Goal: Transaction & Acquisition: Purchase product/service

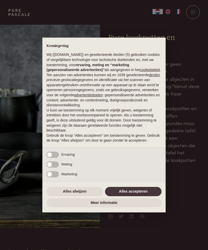
click at [142, 195] on button "Alles accepteren" at bounding box center [133, 191] width 57 height 9
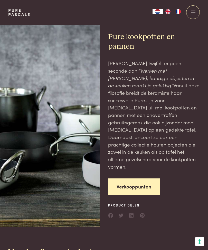
click at [142, 178] on link "Verkooppunten" at bounding box center [134, 186] width 52 height 16
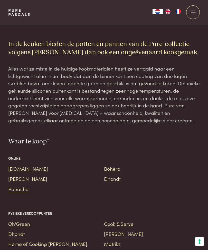
scroll to position [508, 0]
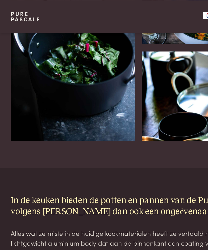
scroll to position [398, 0]
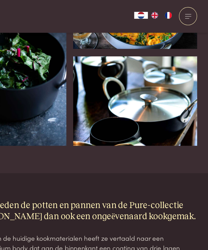
click at [186, 13] on div at bounding box center [193, 12] width 14 height 14
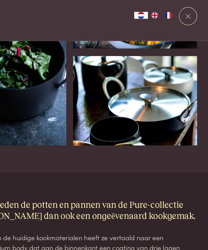
scroll to position [0, 0]
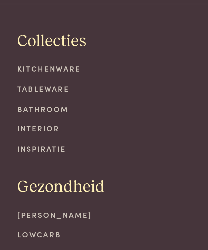
click at [34, 59] on link "Kitchenware" at bounding box center [54, 61] width 92 height 5
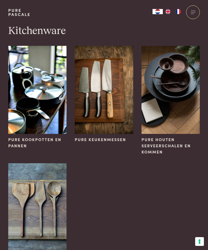
click at [39, 110] on img at bounding box center [37, 90] width 58 height 88
